Goal: Information Seeking & Learning: Learn about a topic

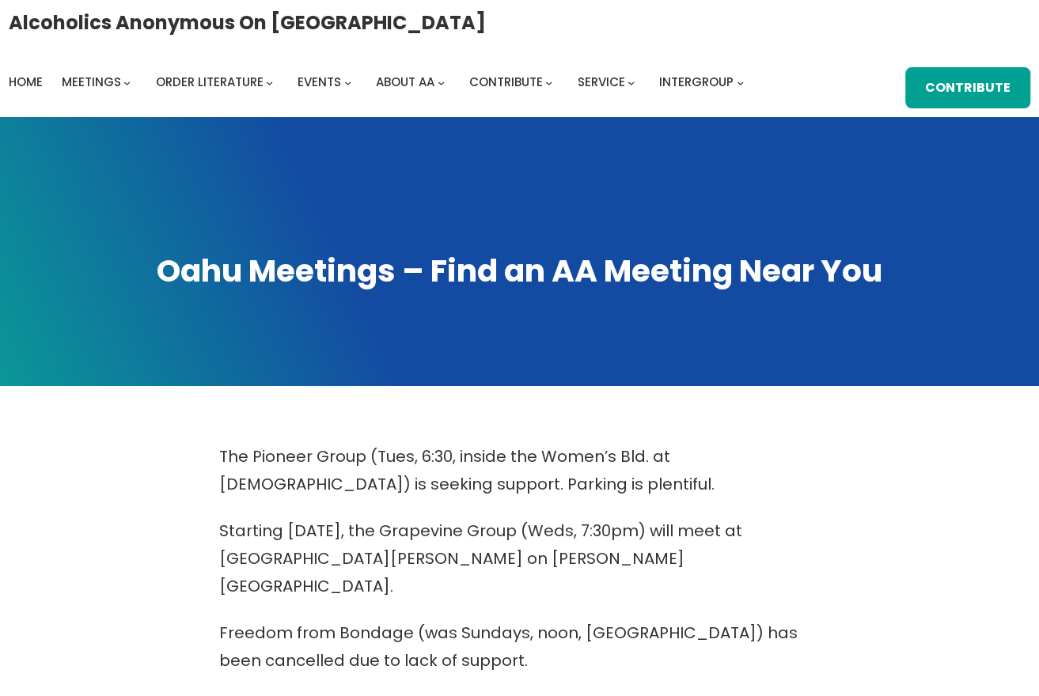
click at [830, 172] on span at bounding box center [519, 251] width 1039 height 269
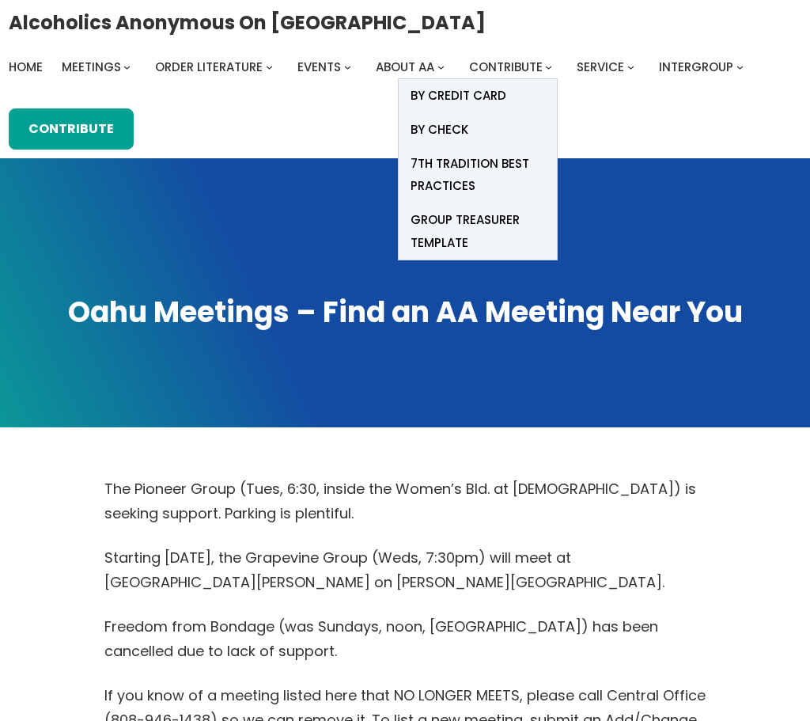
click at [416, 175] on span "7th Tradition Best Practices" at bounding box center [477, 175] width 134 height 44
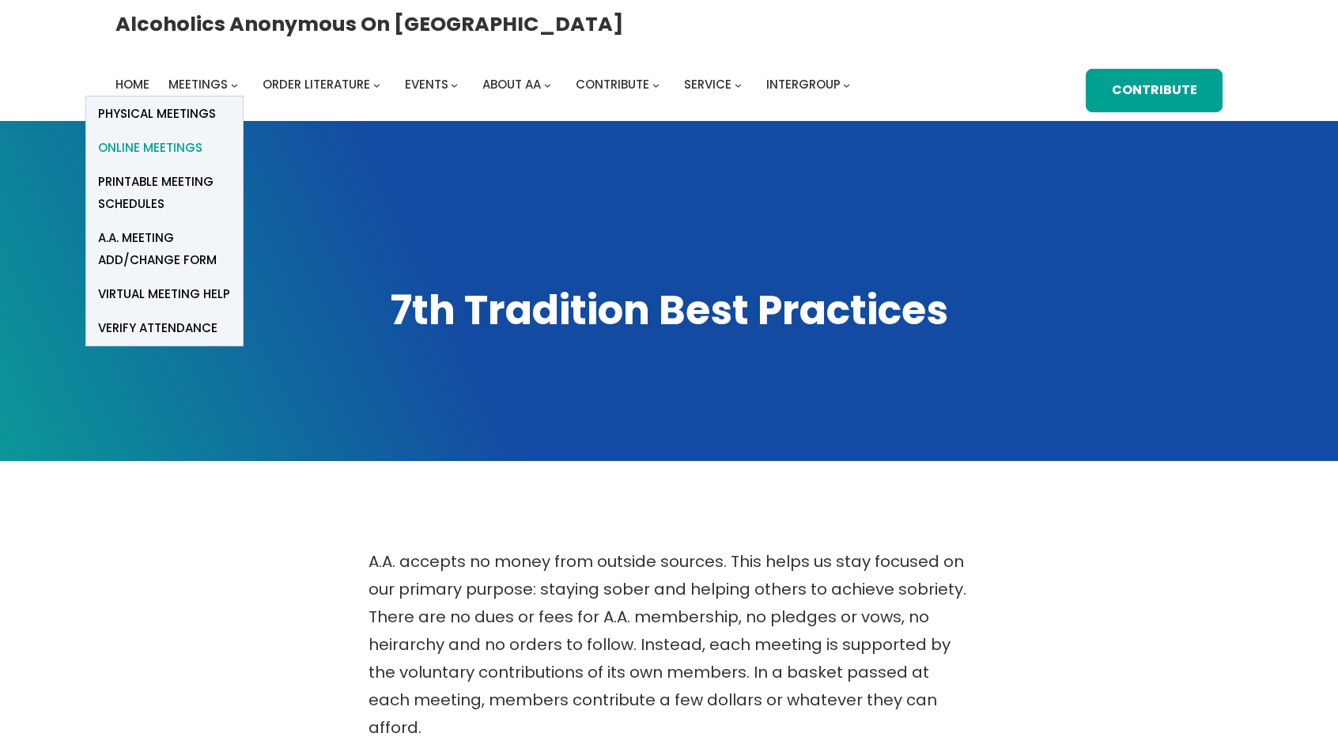
click at [202, 137] on span "Online Meetings" at bounding box center [150, 148] width 104 height 22
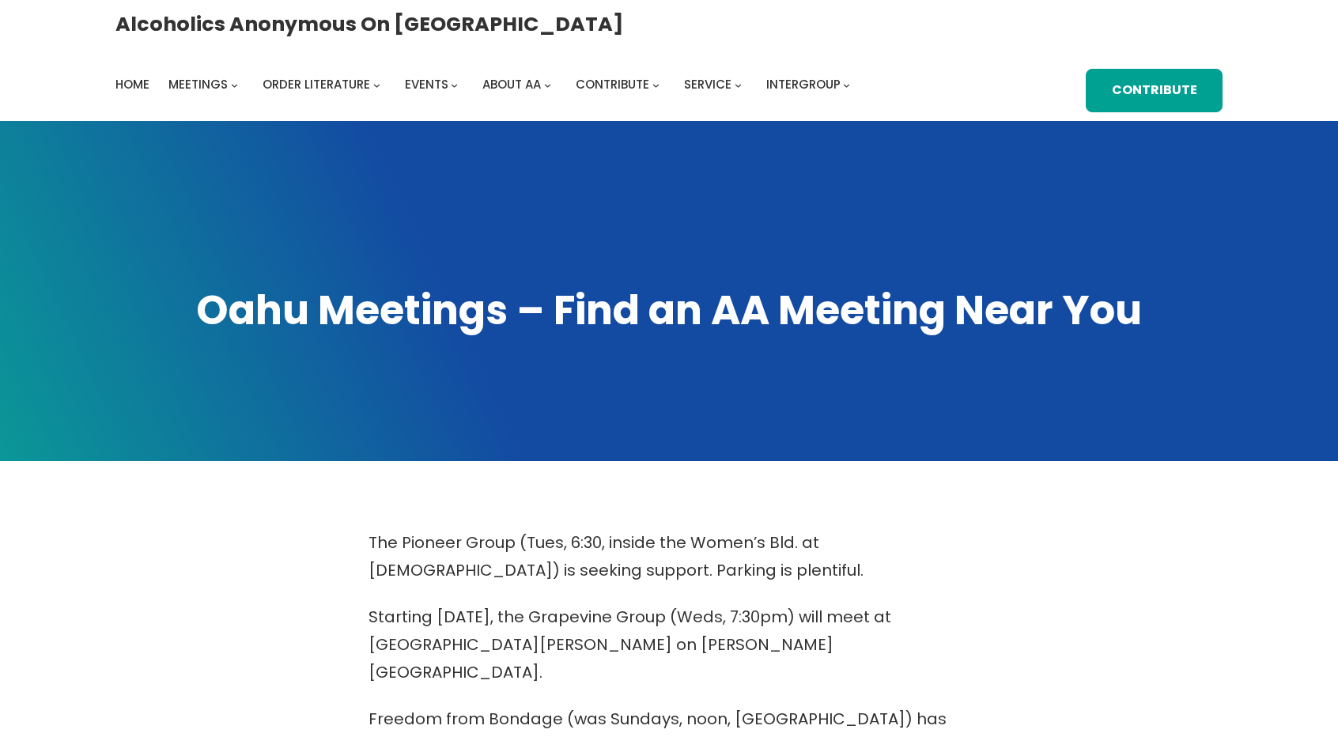
drag, startPoint x: 0, startPoint y: 0, endPoint x: 672, endPoint y: 505, distance: 841.1
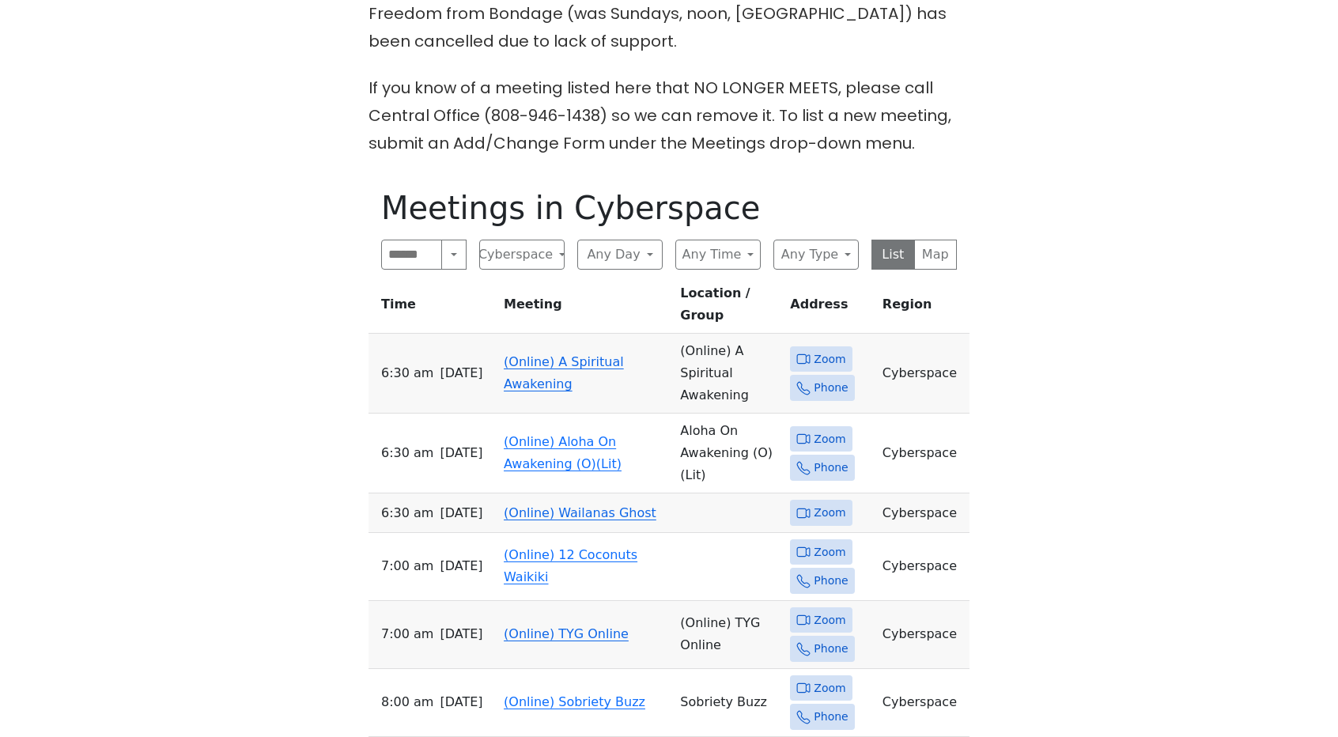
scroll to position [706, 0]
drag, startPoint x: 821, startPoint y: 471, endPoint x: 744, endPoint y: 437, distance: 83.6
click at [744, 493] on td at bounding box center [729, 513] width 110 height 40
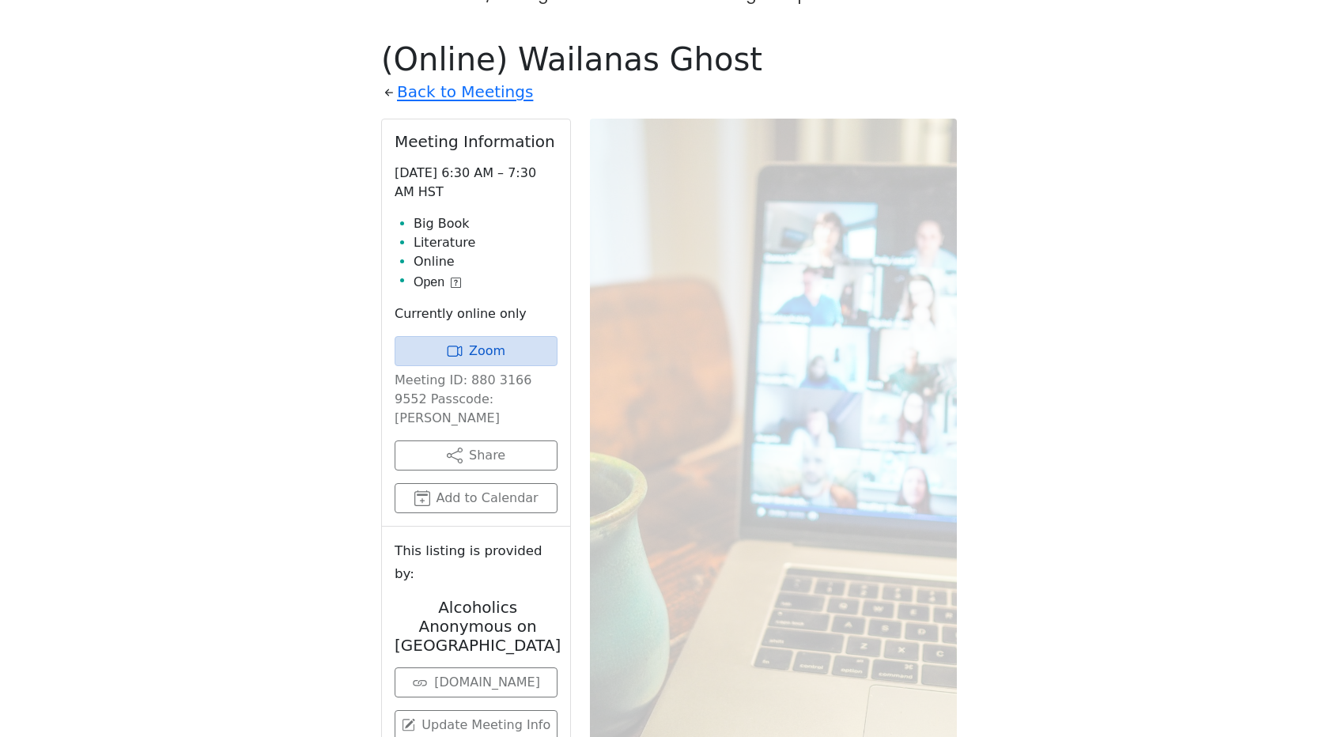
scroll to position [706, 0]
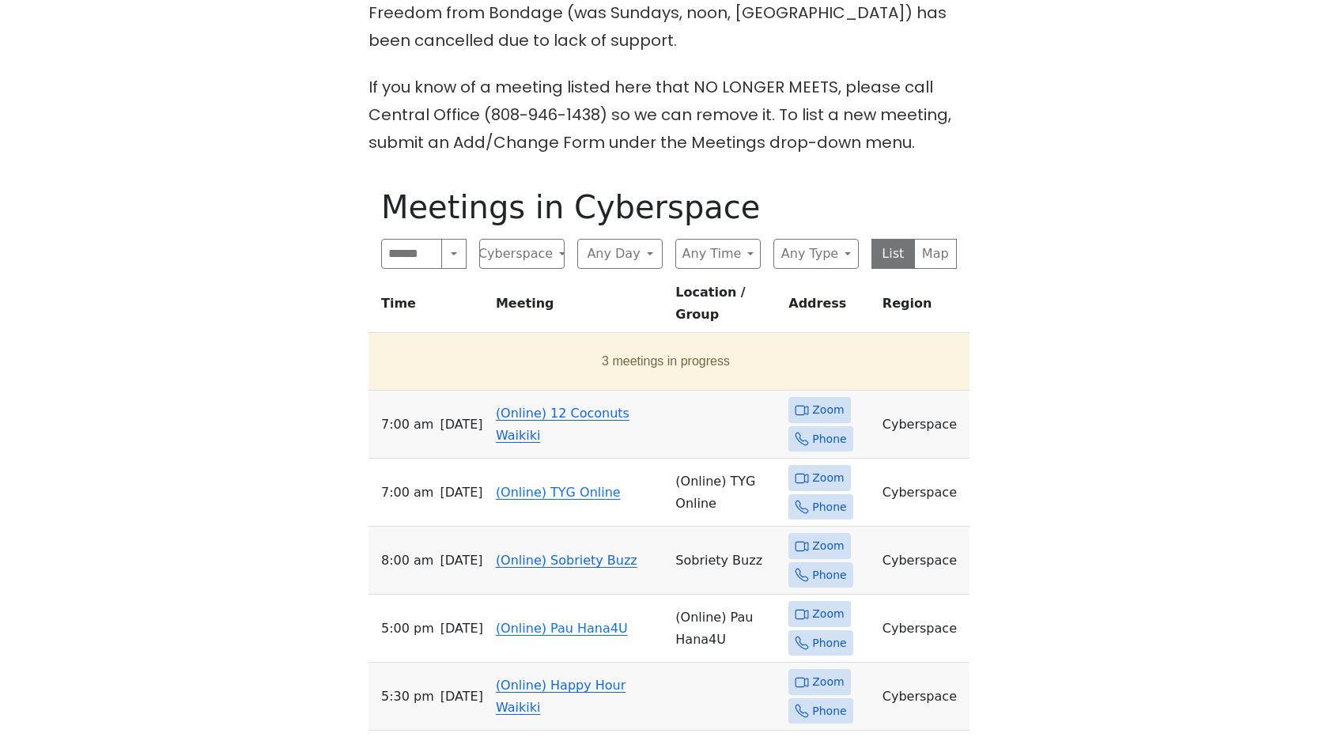
click at [819, 400] on span "Zoom" at bounding box center [828, 410] width 32 height 20
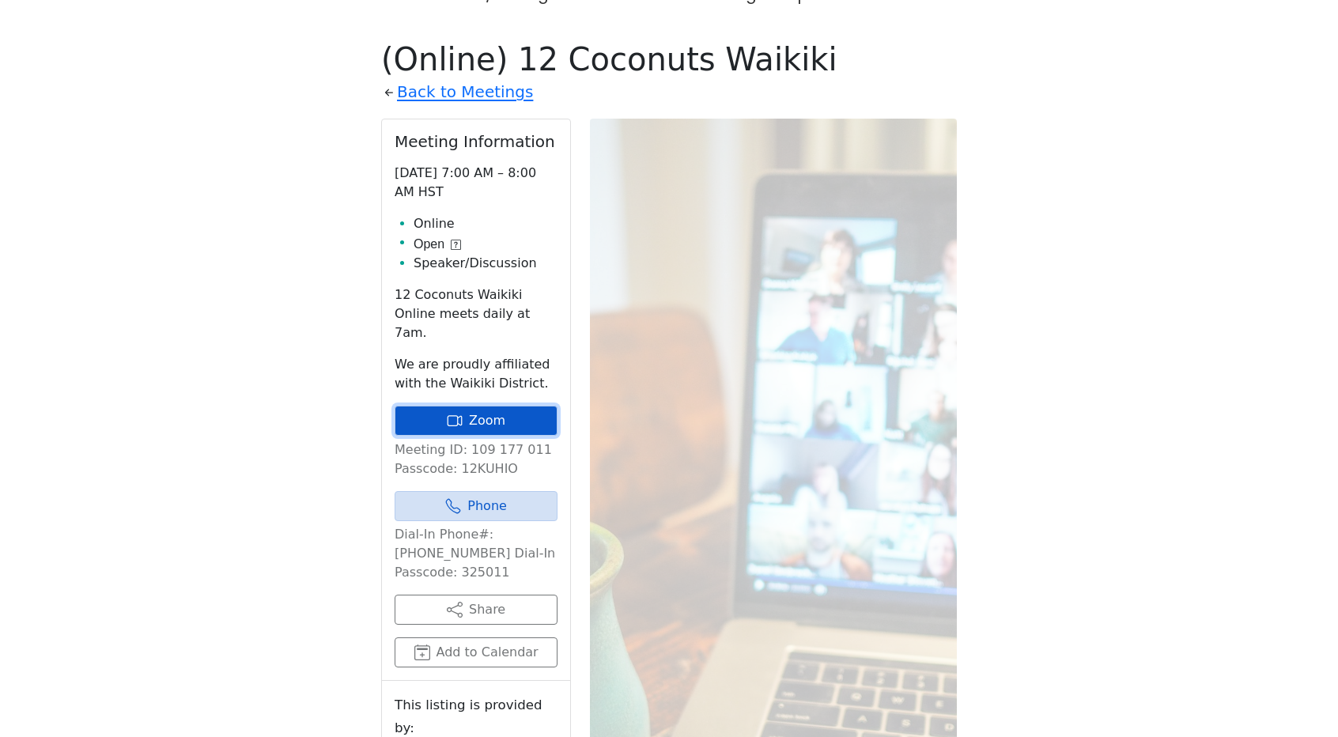
click at [463, 413] on icon at bounding box center [455, 421] width 16 height 16
